Goal: Transaction & Acquisition: Purchase product/service

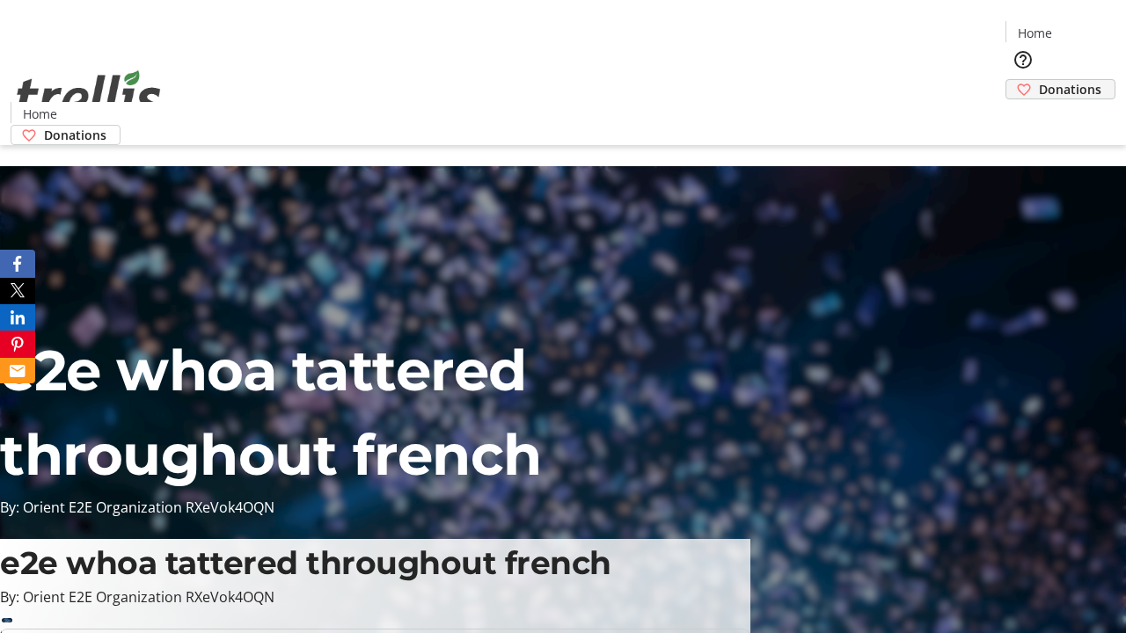
click at [1039, 80] on span "Donations" at bounding box center [1070, 89] width 62 height 18
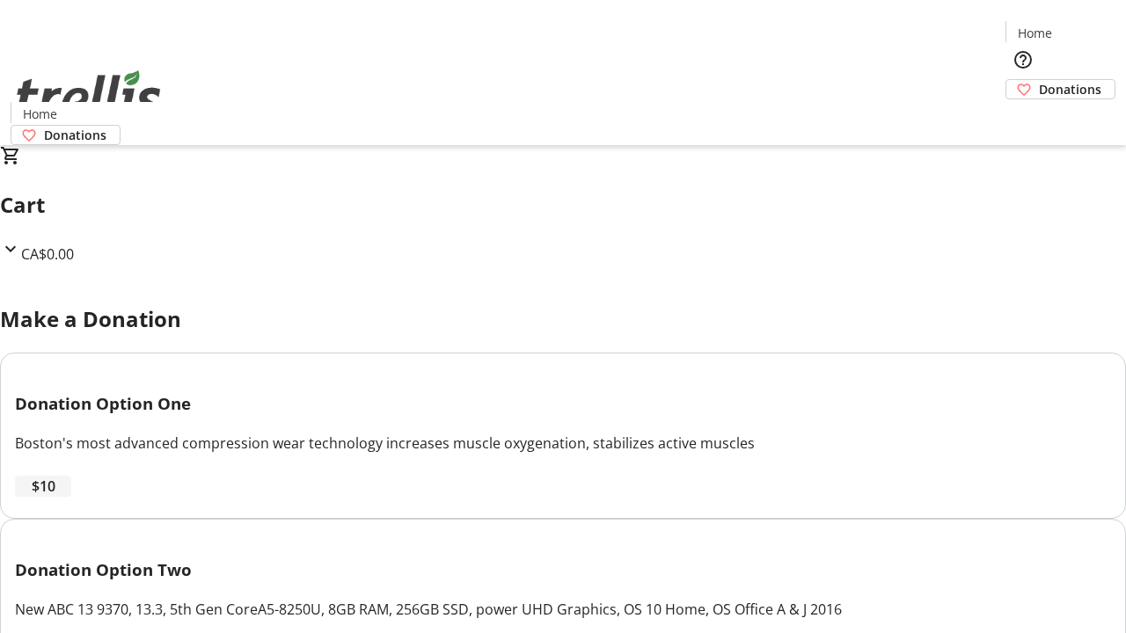
click at [55, 497] on span "$10" at bounding box center [44, 486] width 24 height 21
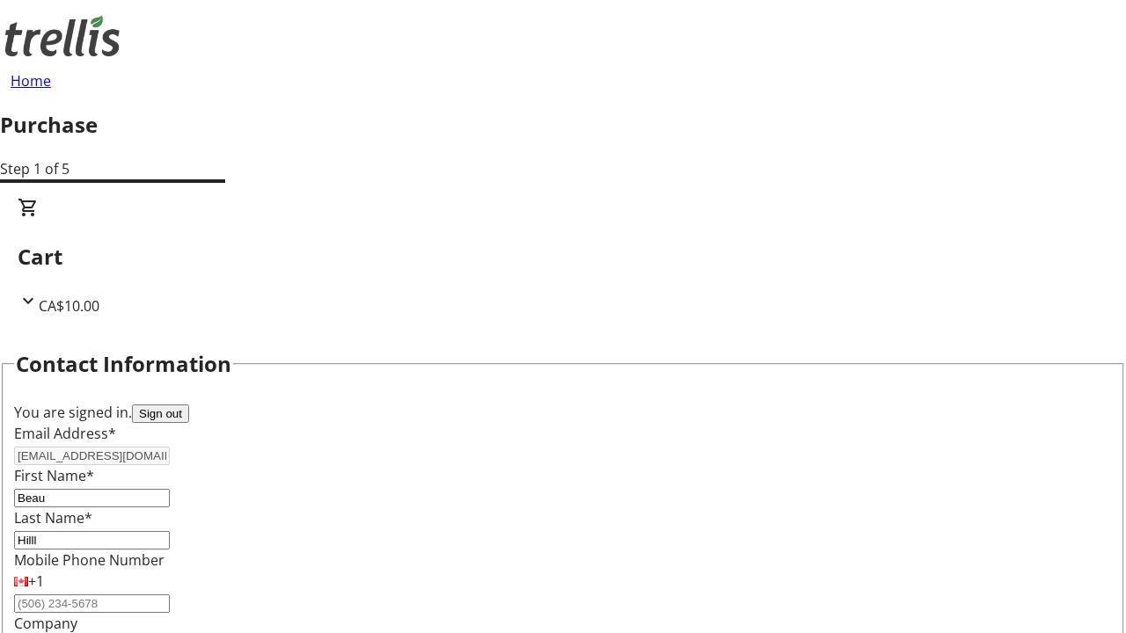
select select "BC"
select select "CA"
type input "Kelowna"
type input "V1Y 0C2"
